Goal: Task Accomplishment & Management: Manage account settings

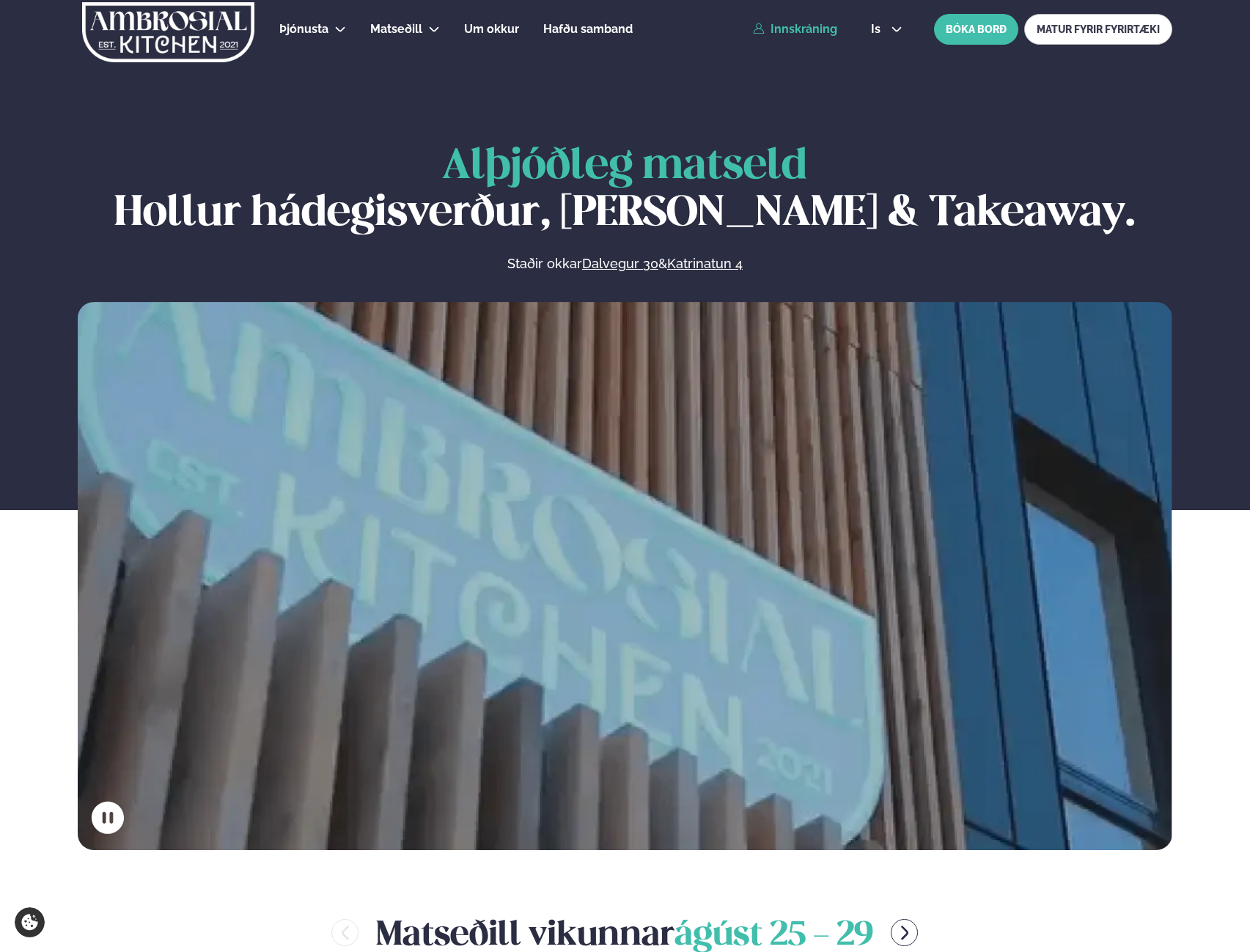
click at [790, 26] on link "Innskráning" at bounding box center [795, 29] width 84 height 13
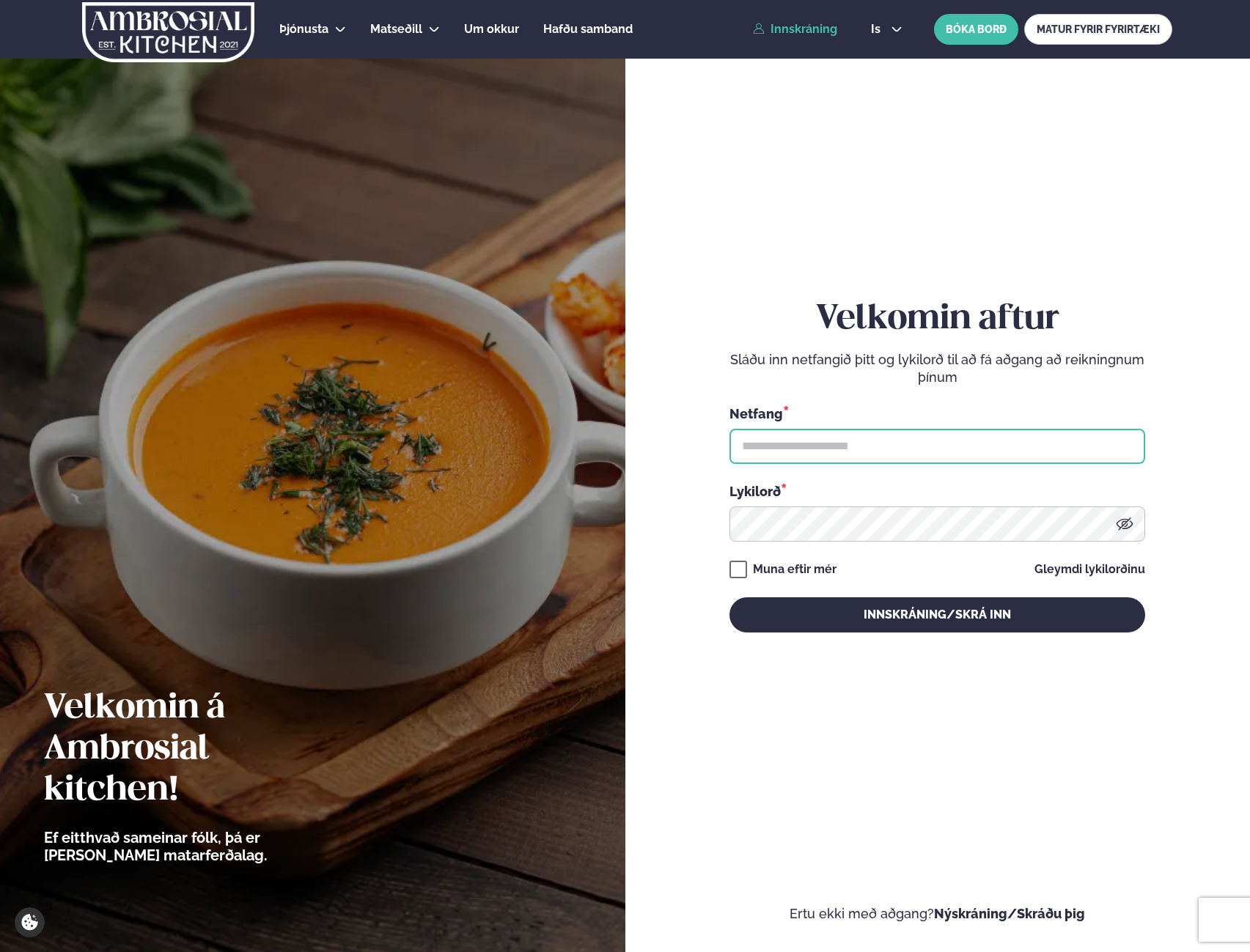
type input "**********"
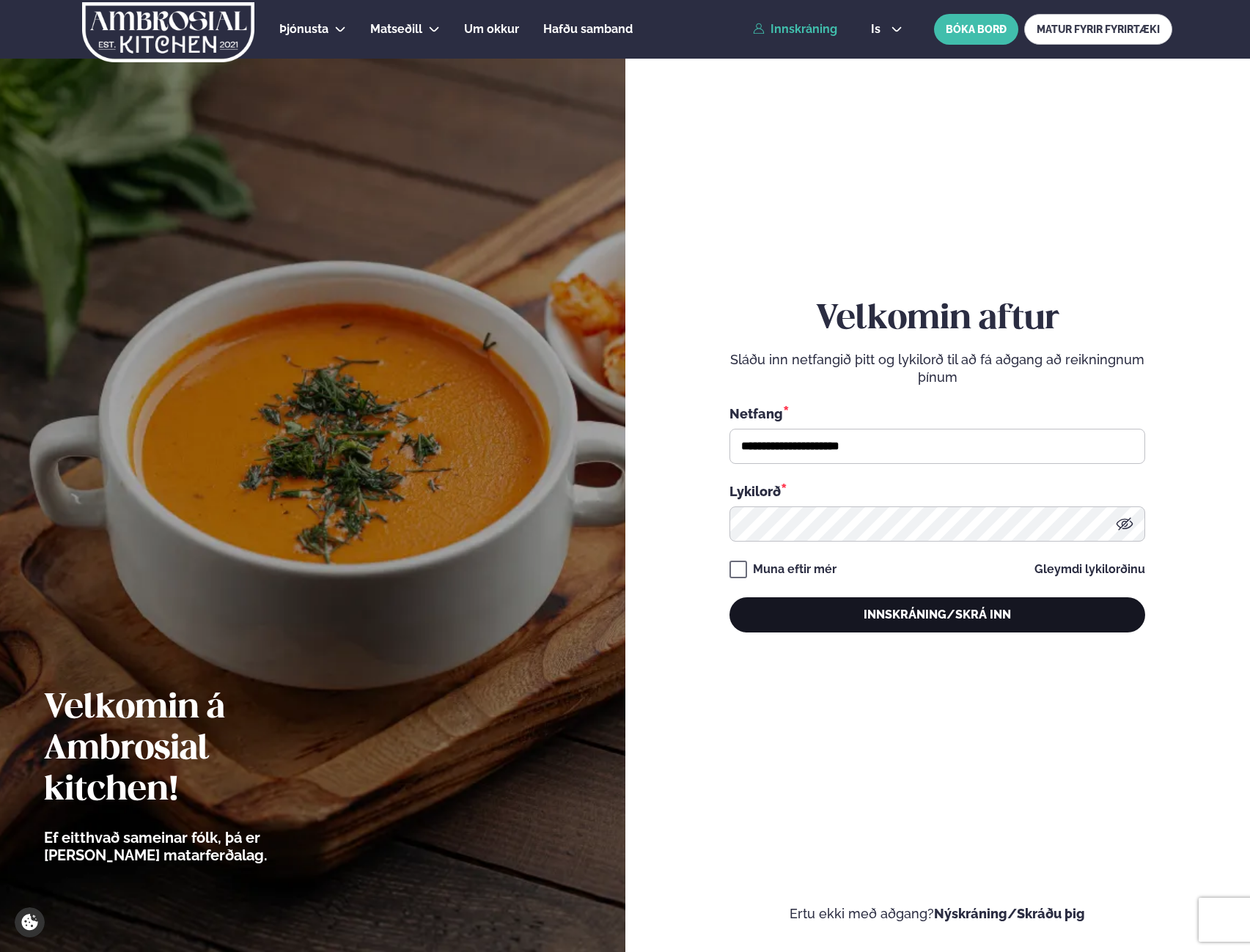
click at [987, 600] on button "Innskráning/Skrá inn" at bounding box center [937, 614] width 416 height 35
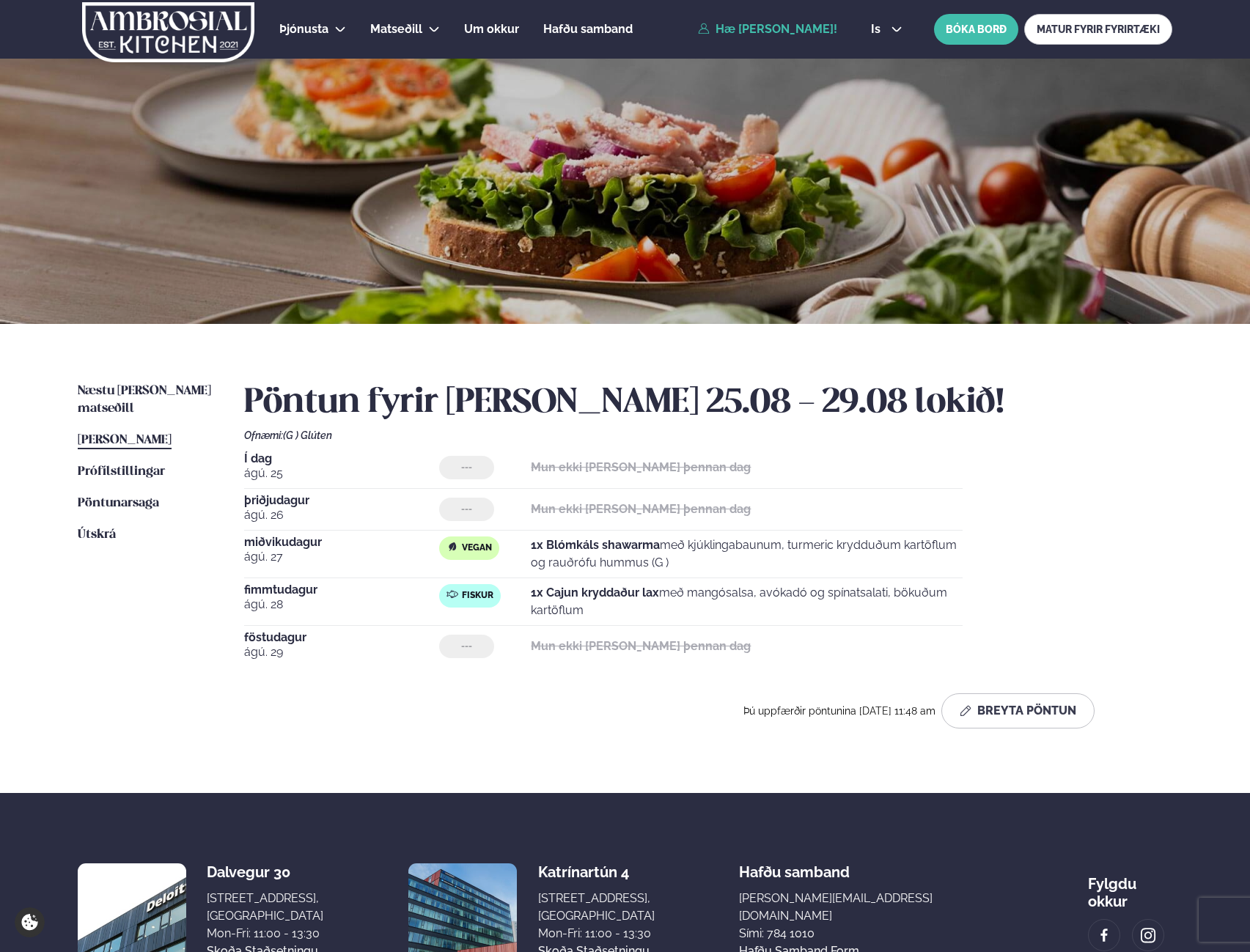
click at [163, 21] on img at bounding box center [168, 32] width 175 height 60
